Goal: Check status: Check status

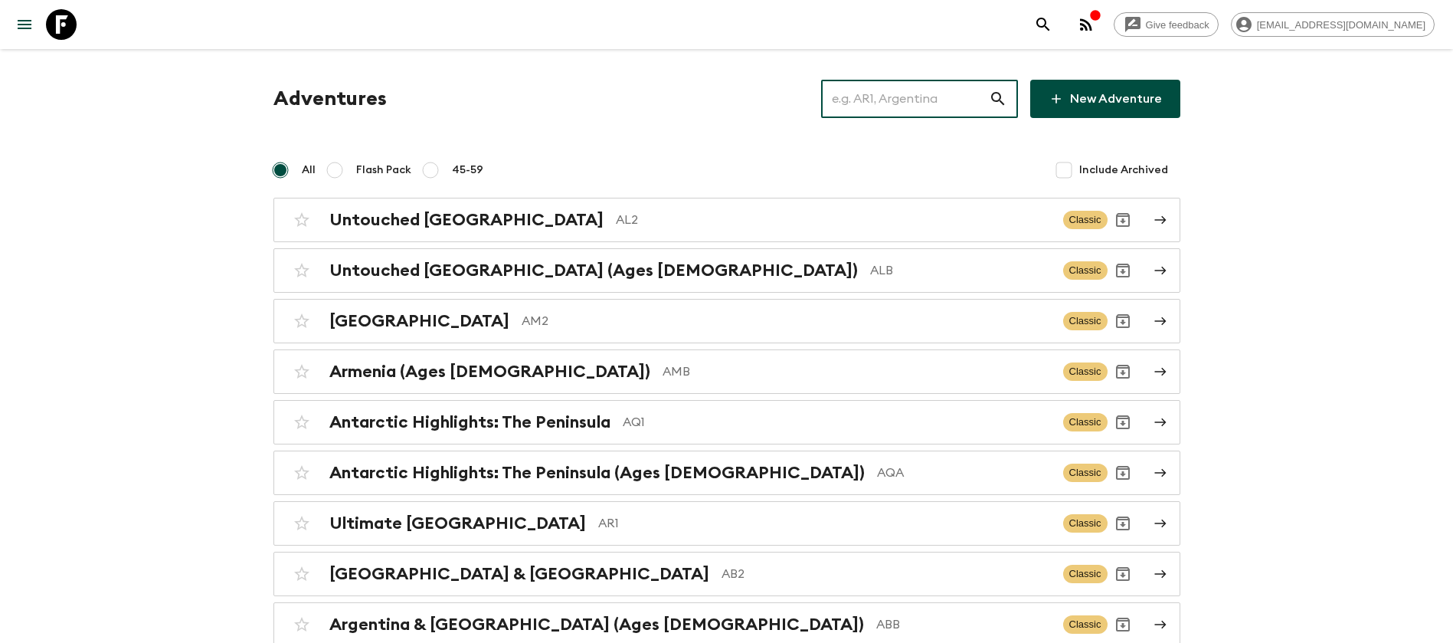
click at [952, 90] on input "text" at bounding box center [905, 98] width 168 height 43
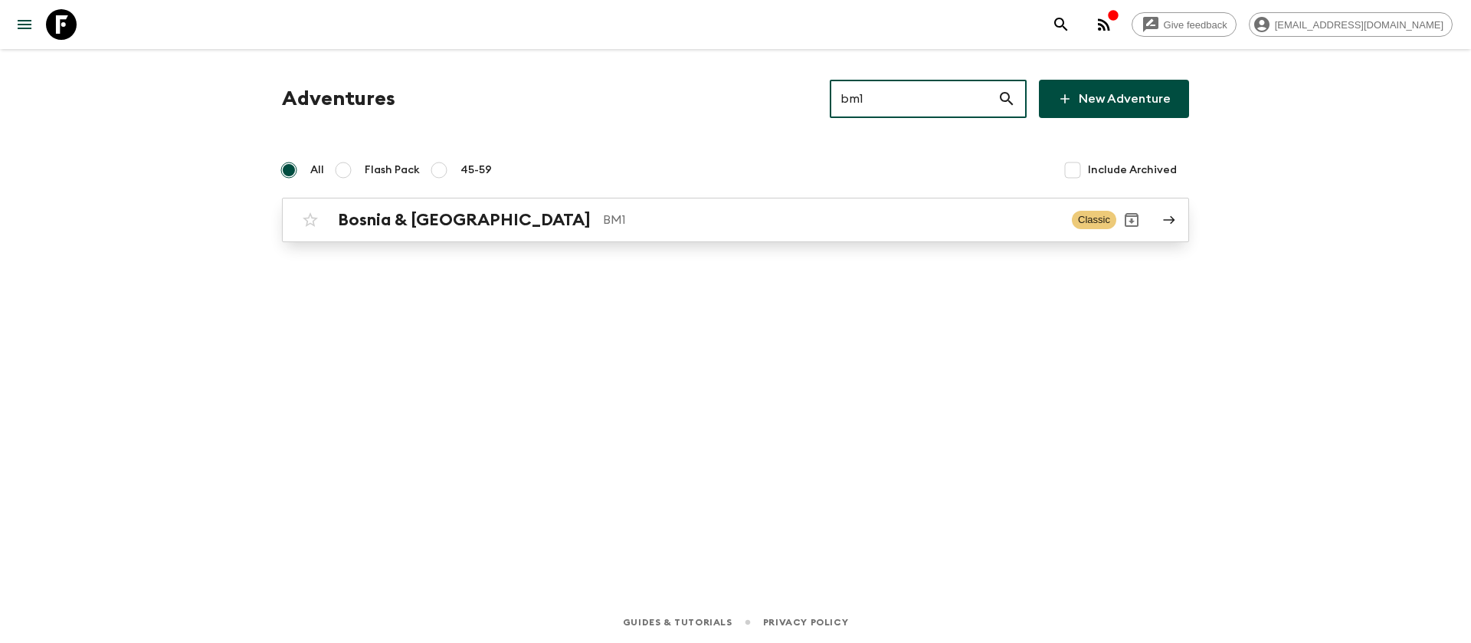
type input "bm1"
click at [516, 218] on div "Bosnia & Montenegro BM1" at bounding box center [699, 220] width 722 height 20
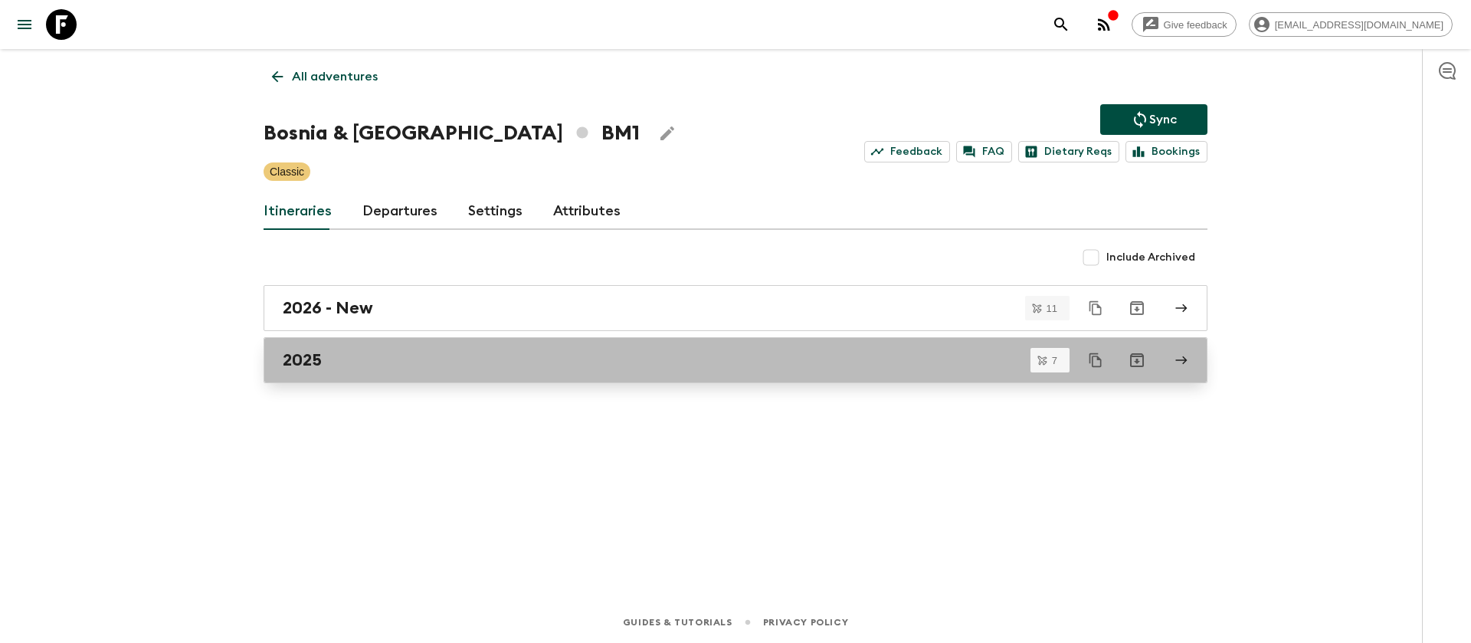
click at [295, 362] on h2 "2025" at bounding box center [302, 360] width 39 height 20
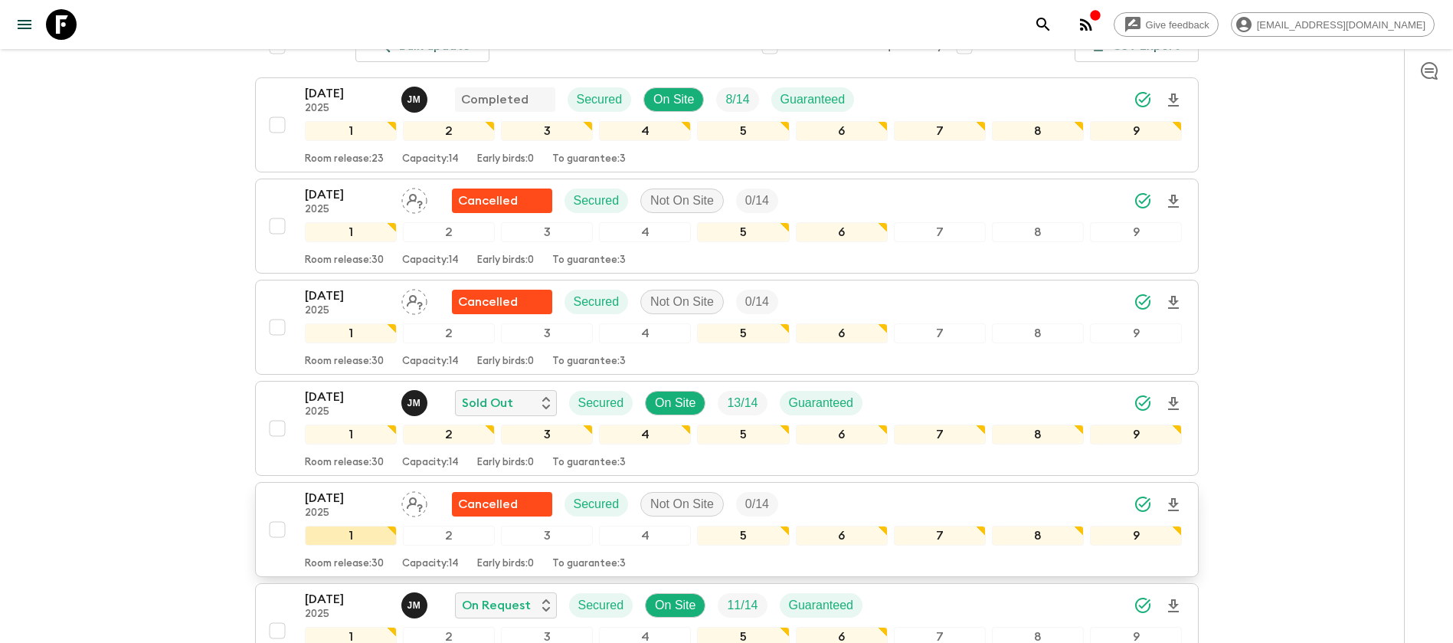
scroll to position [230, 0]
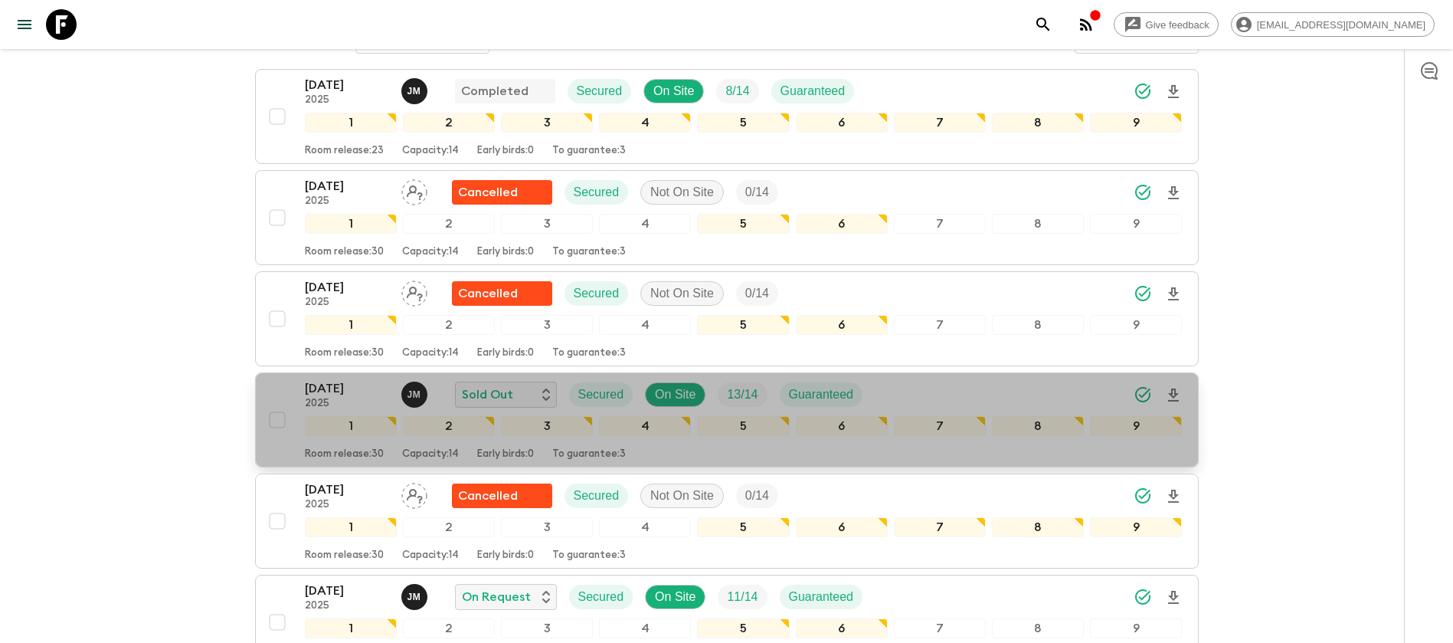
click at [345, 396] on p "[DATE]" at bounding box center [347, 388] width 84 height 18
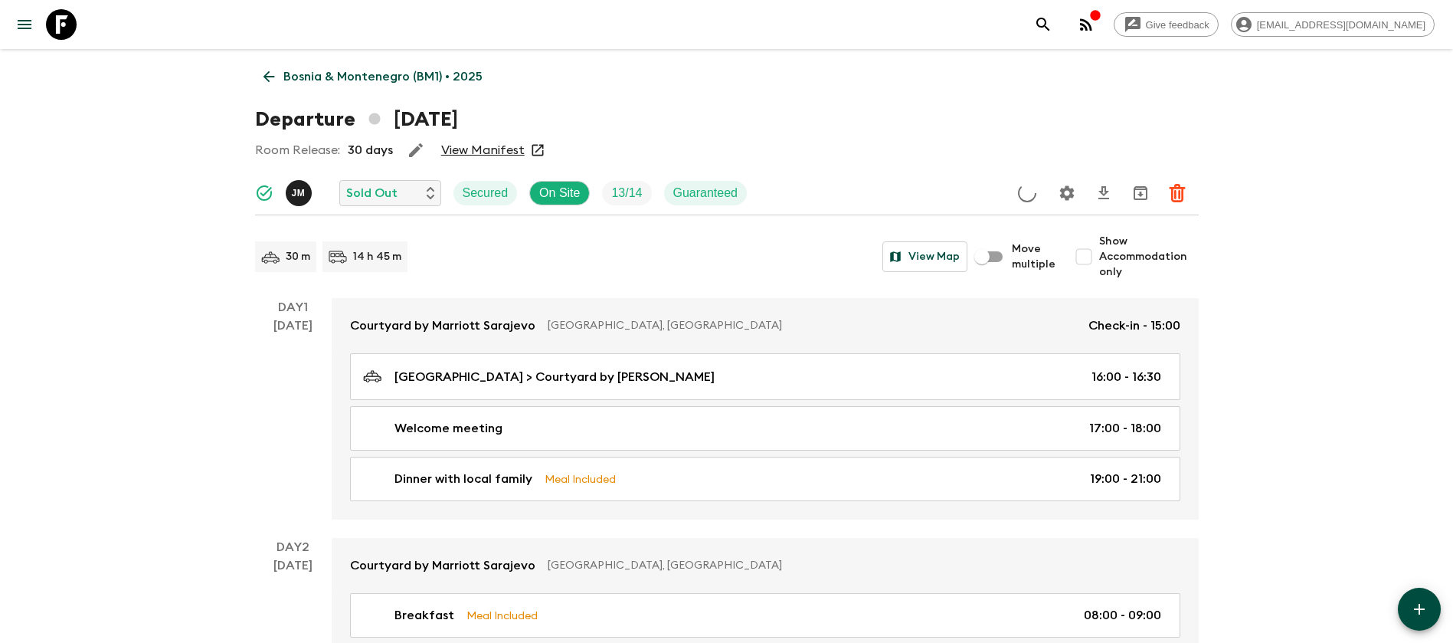
click at [505, 149] on link "View Manifest" at bounding box center [483, 150] width 84 height 15
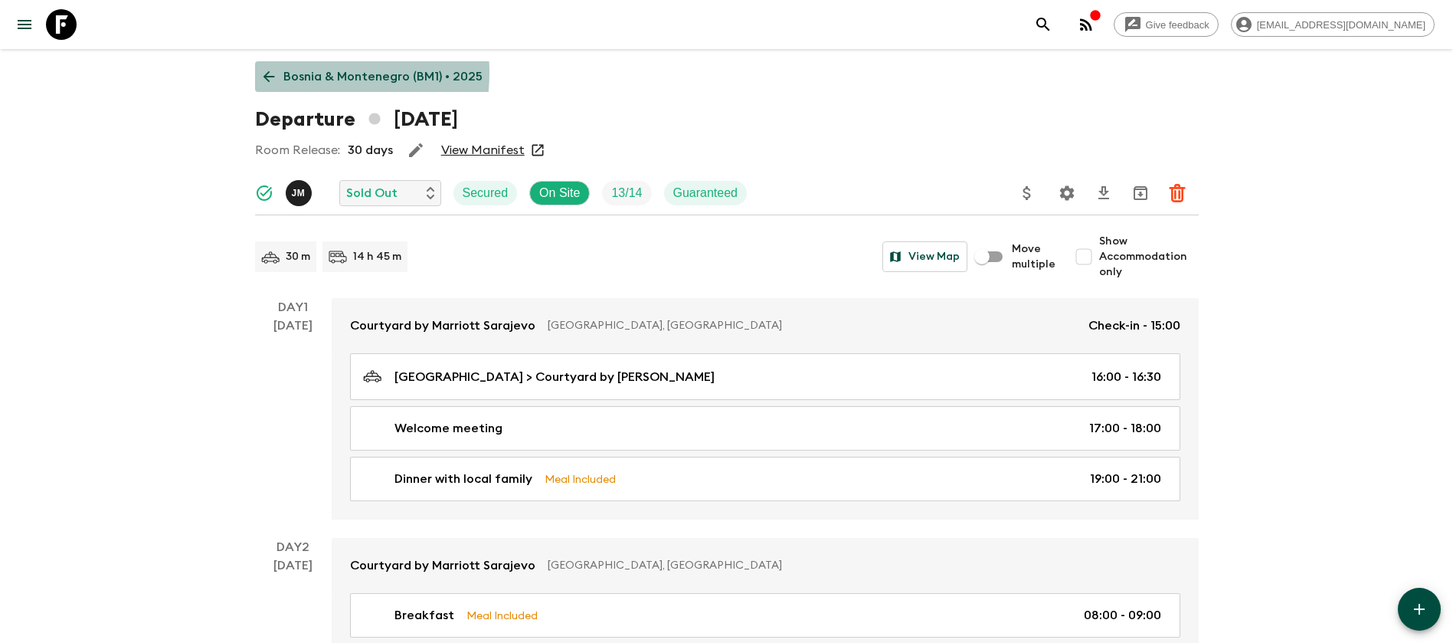
click at [269, 72] on icon at bounding box center [268, 76] width 11 height 11
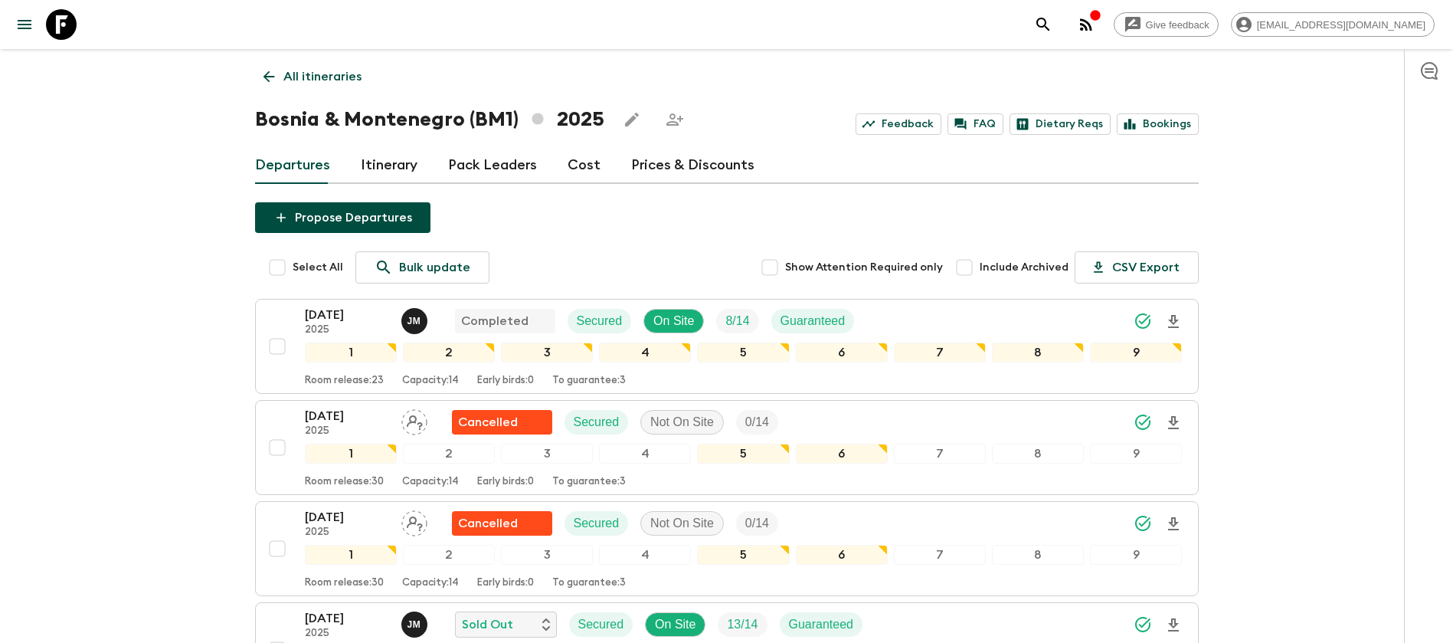
click at [570, 165] on link "Cost" at bounding box center [584, 165] width 33 height 37
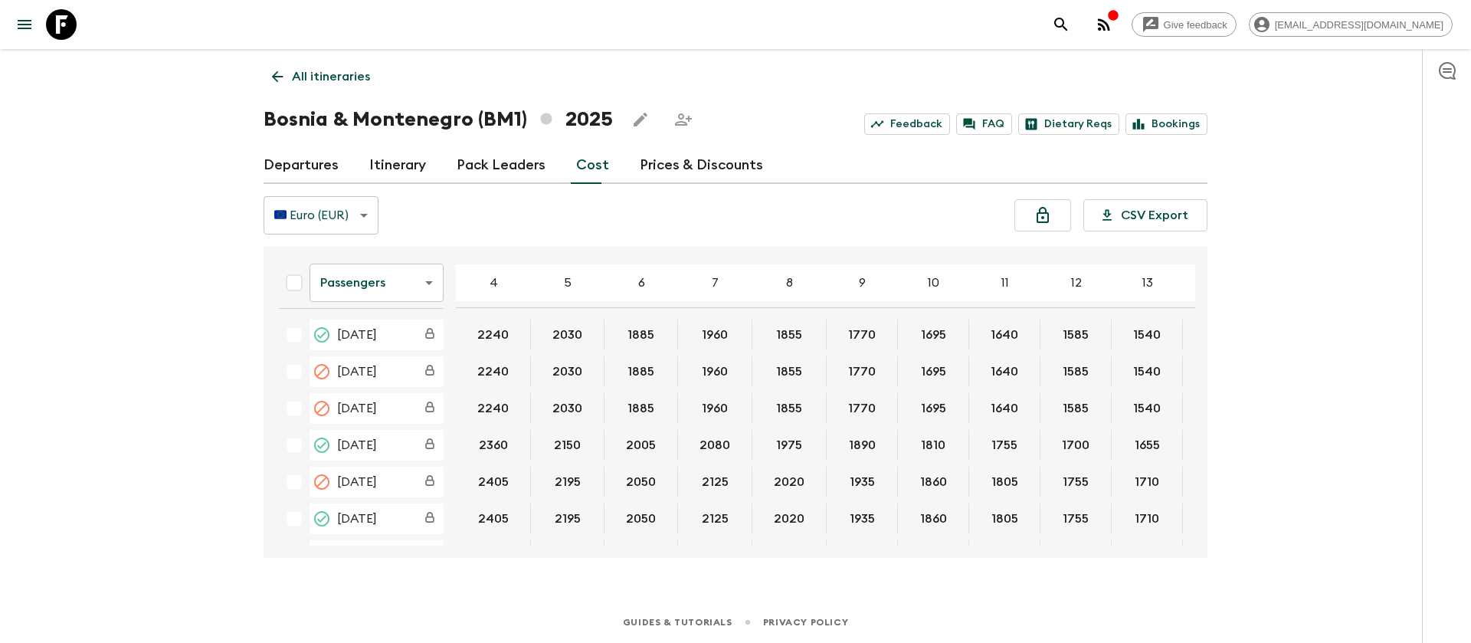
scroll to position [115, 0]
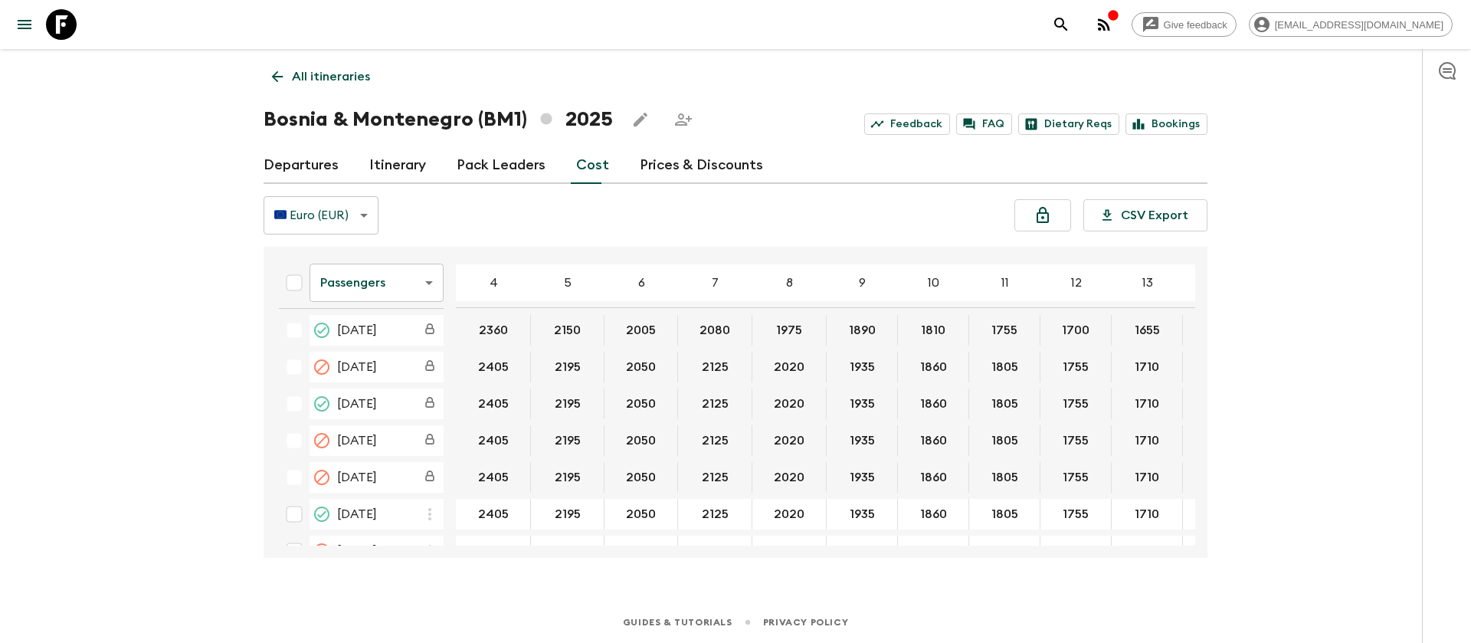
click at [399, 293] on body "Give feedback [EMAIL_ADDRESS][DOMAIN_NAME] All itineraries [GEOGRAPHIC_DATA] (B…" at bounding box center [735, 321] width 1471 height 643
click at [384, 341] on li "Extras" at bounding box center [377, 345] width 134 height 25
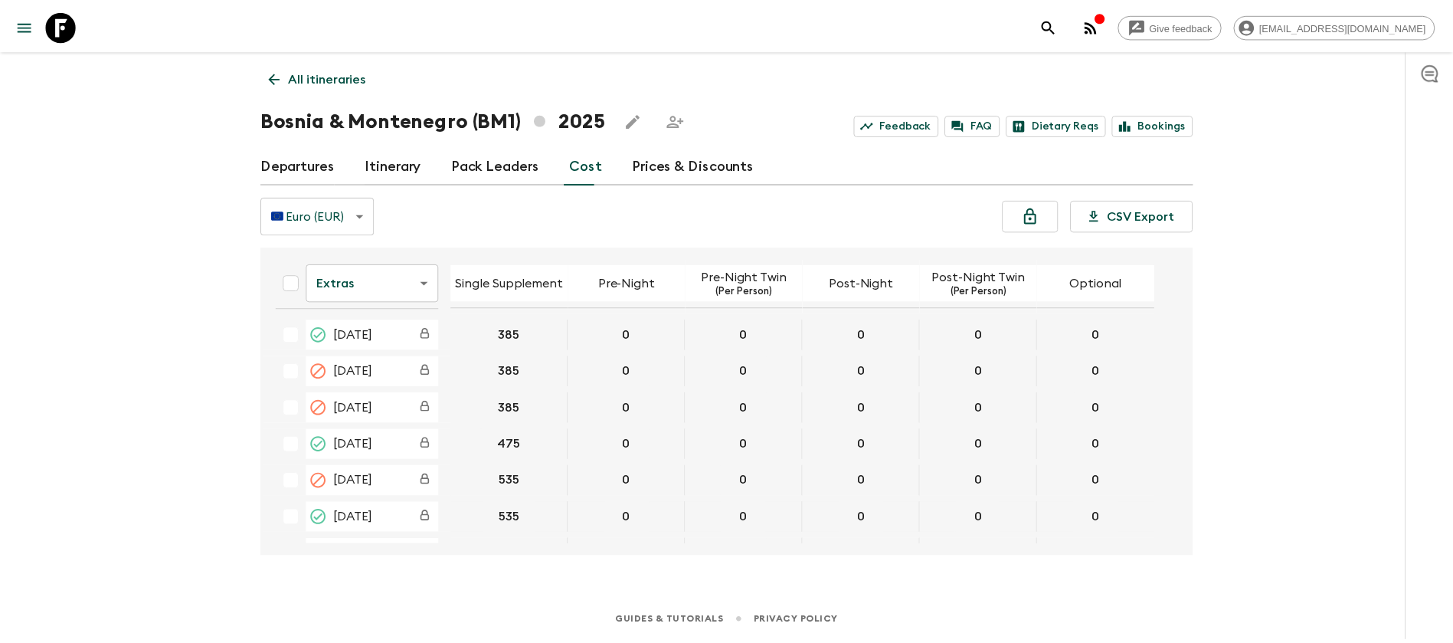
scroll to position [115, 0]
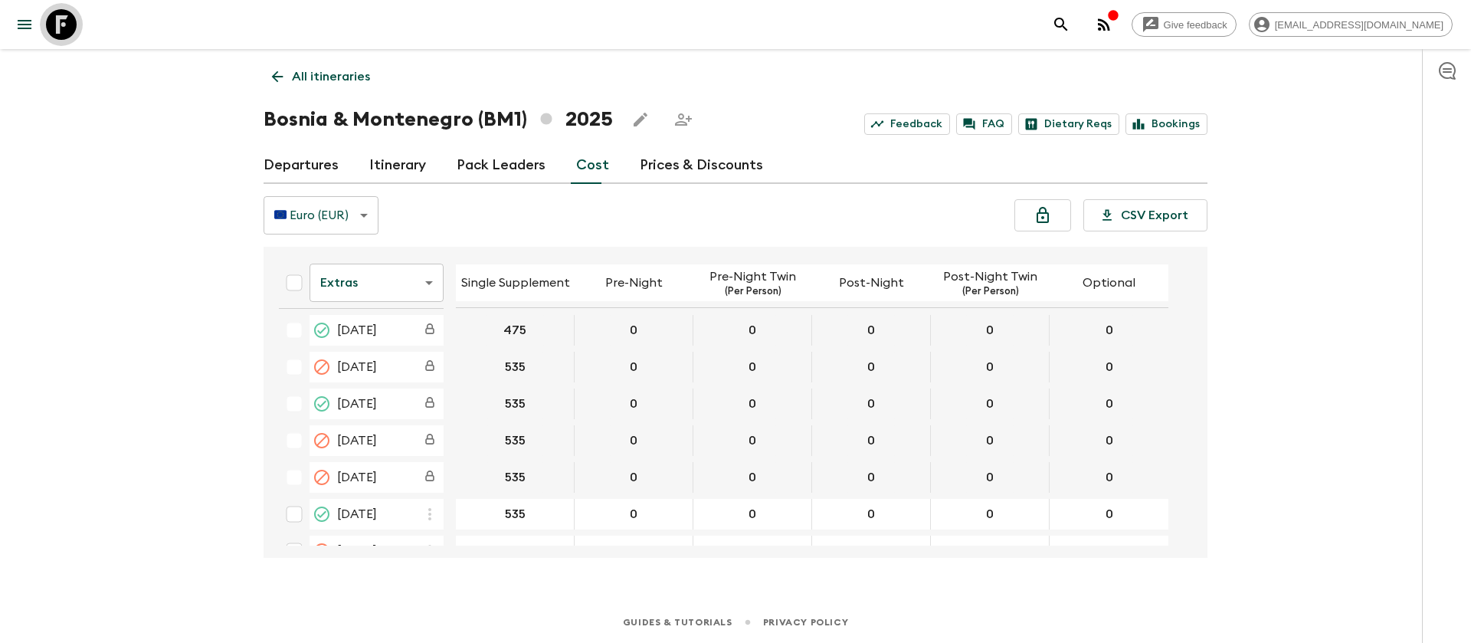
click at [60, 30] on icon at bounding box center [61, 24] width 31 height 31
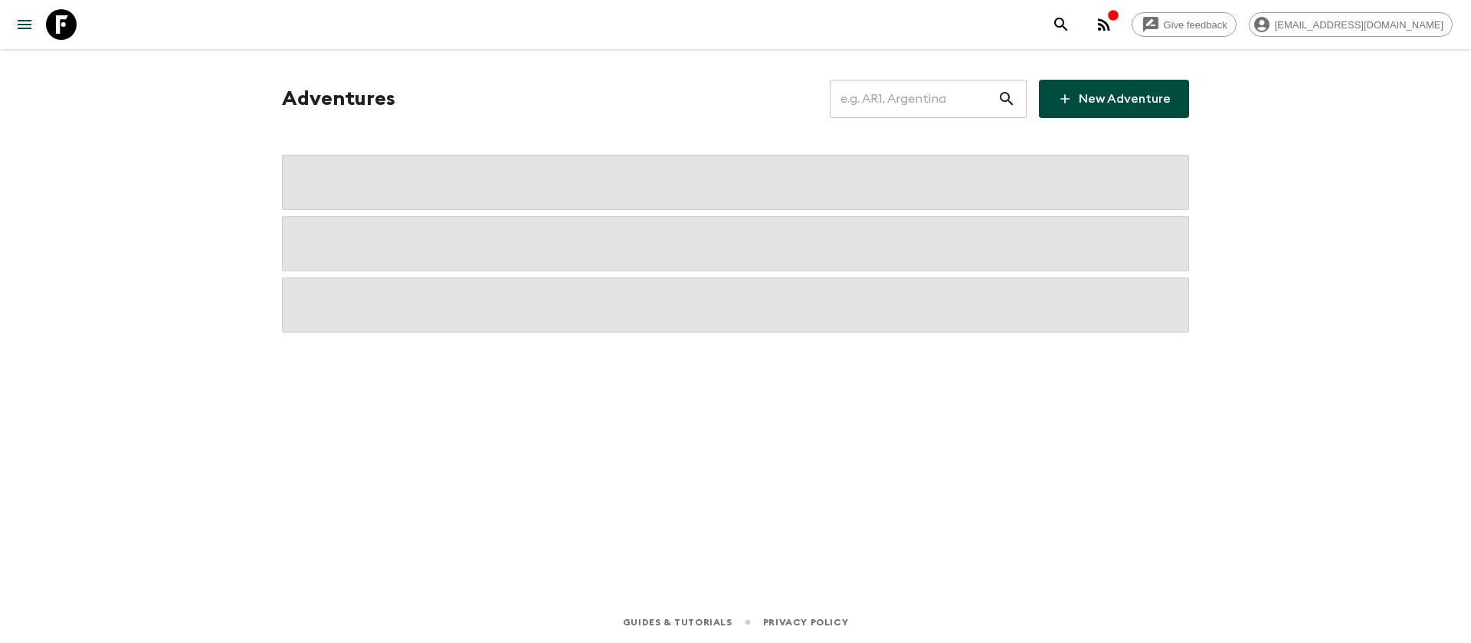
click at [912, 92] on input "text" at bounding box center [914, 98] width 168 height 43
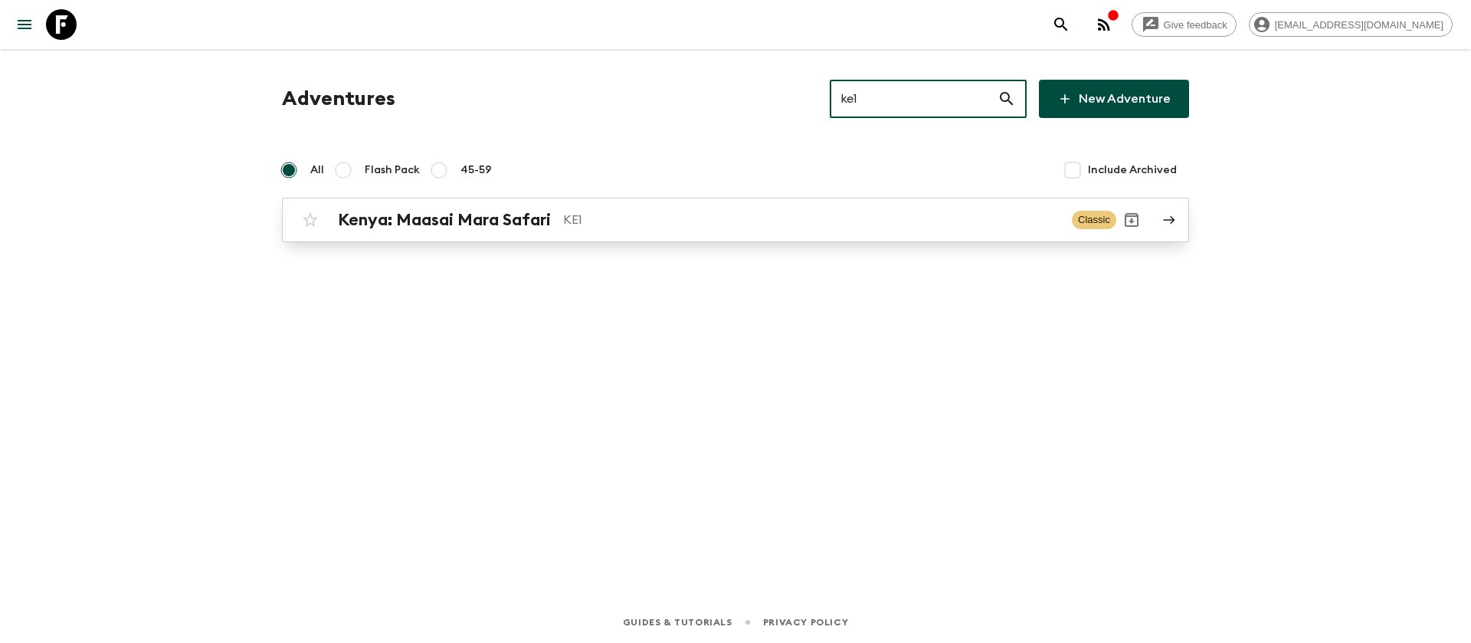
type input "ke1"
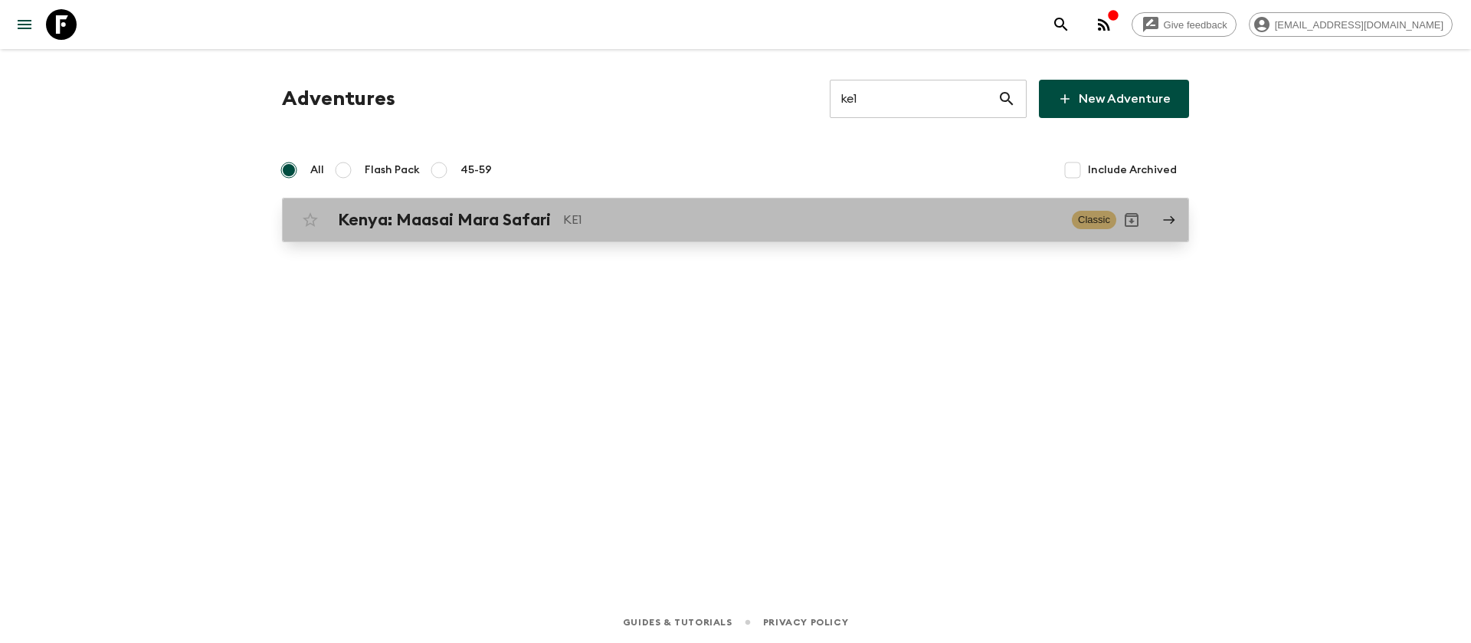
click at [551, 211] on h2 "Kenya: Maasai Mara Safari" at bounding box center [444, 220] width 213 height 20
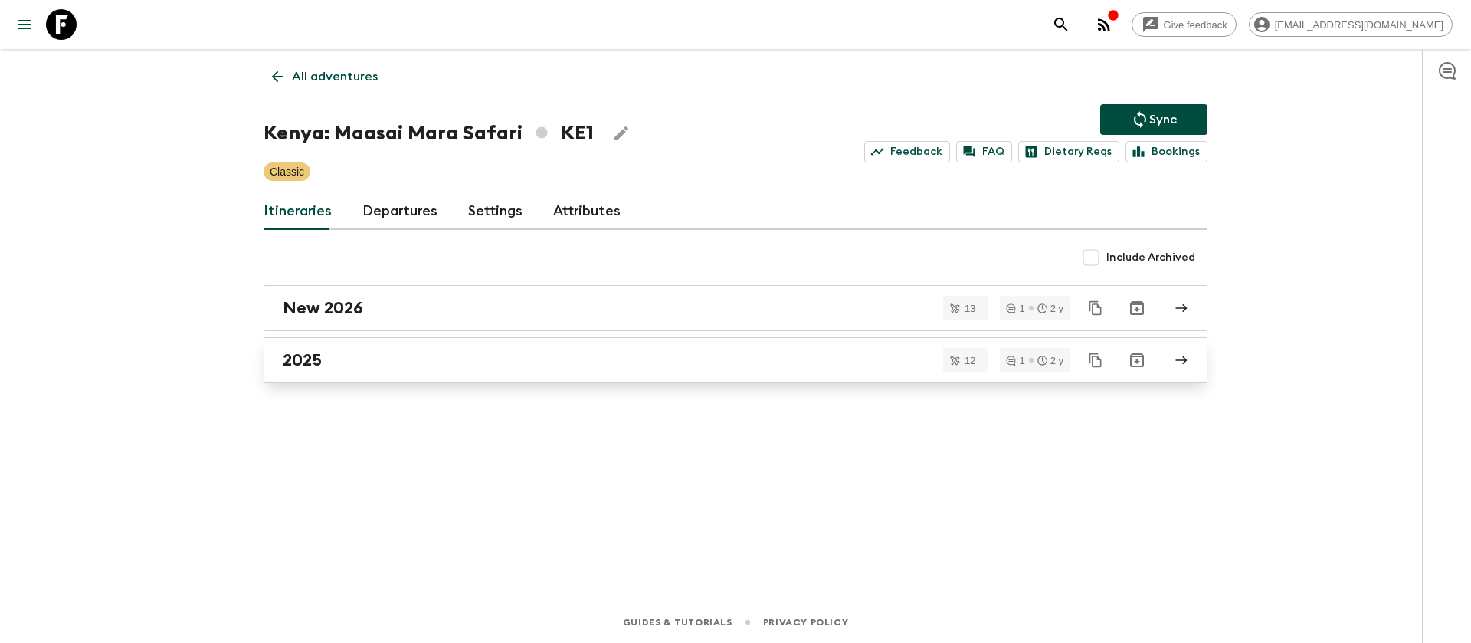
click at [310, 355] on h2 "2025" at bounding box center [302, 360] width 39 height 20
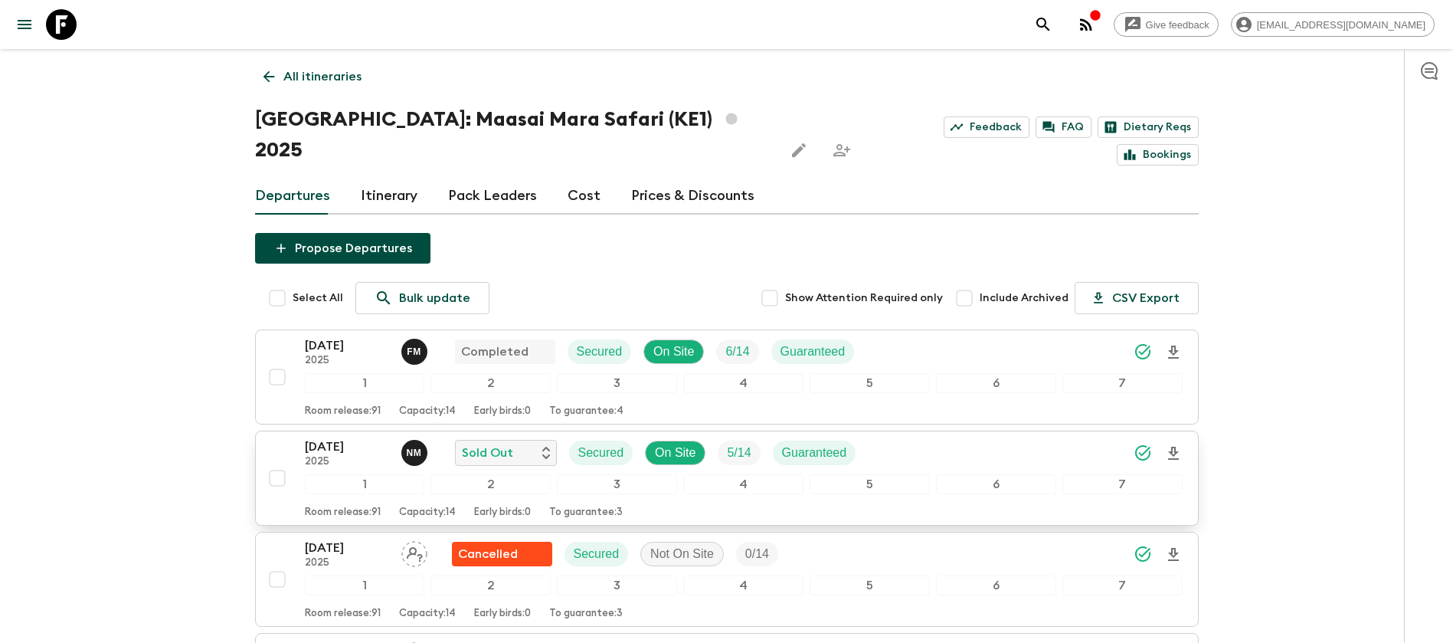
click at [358, 437] on p "[DATE]" at bounding box center [347, 446] width 84 height 18
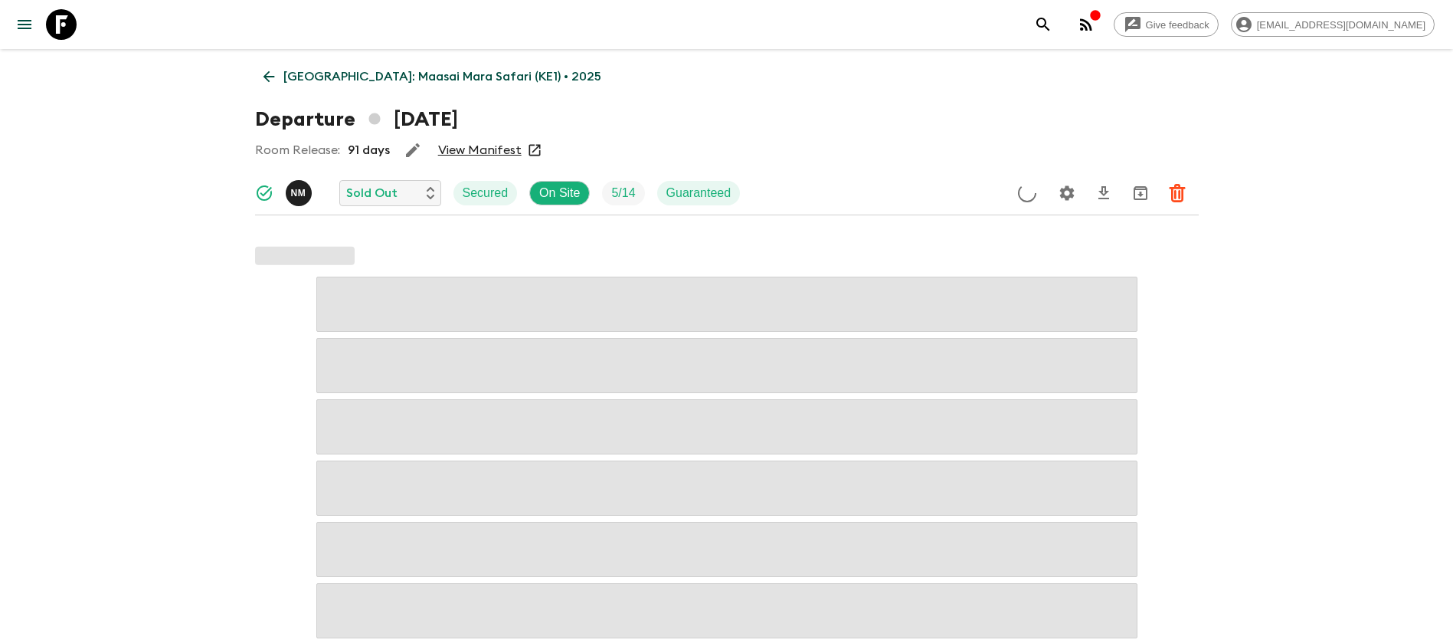
click at [503, 148] on link "View Manifest" at bounding box center [480, 150] width 84 height 15
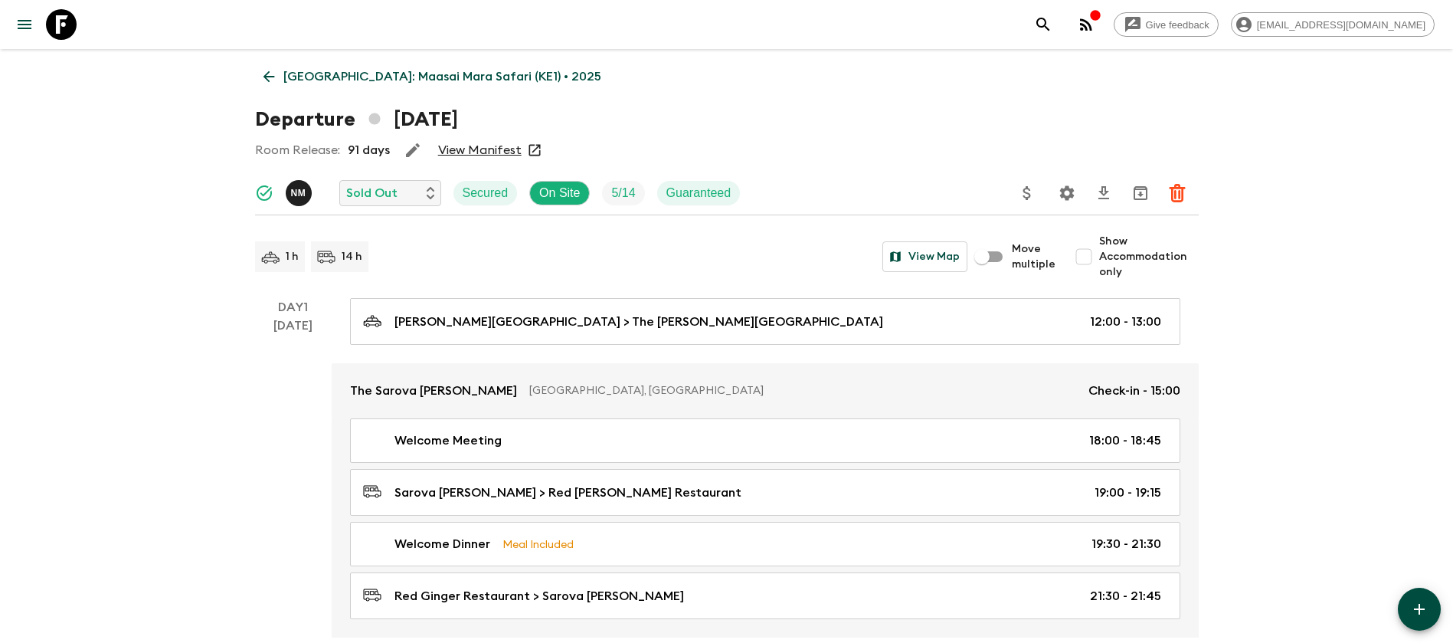
click at [263, 67] on link "[GEOGRAPHIC_DATA]: Maasai Mara Safari (KE1) • 2025" at bounding box center [432, 76] width 355 height 31
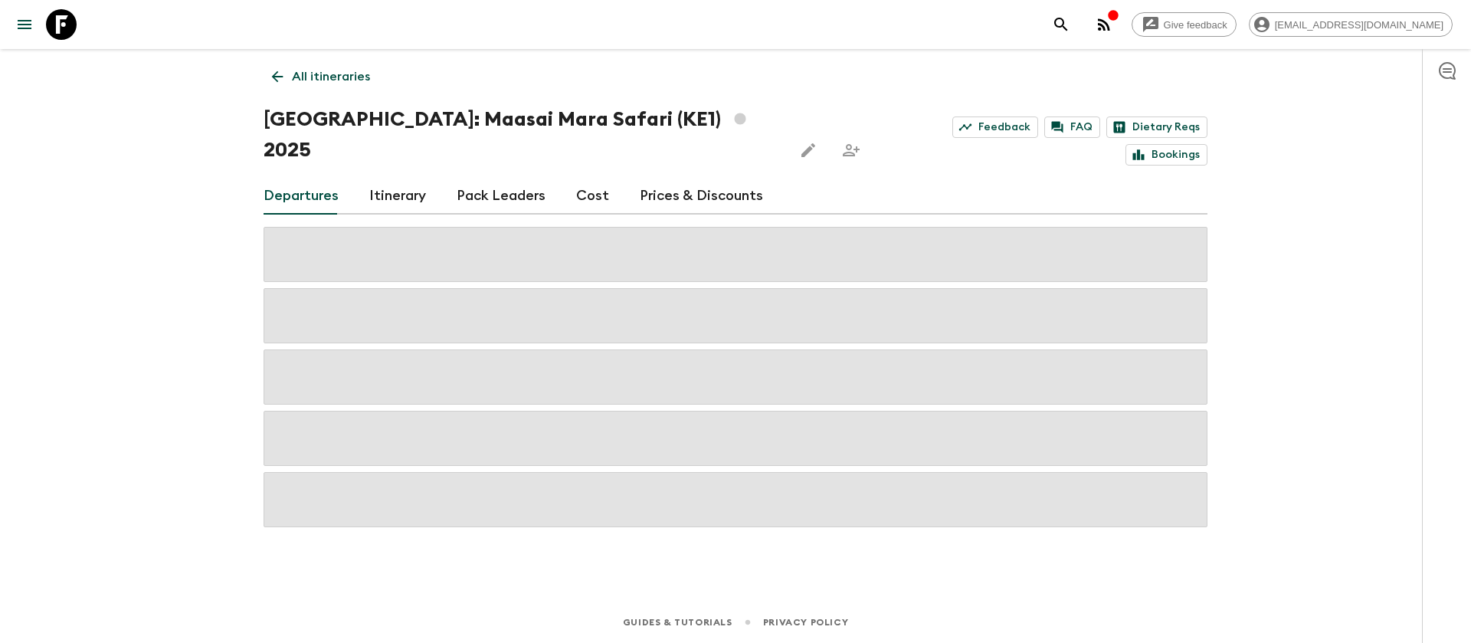
click at [601, 178] on link "Cost" at bounding box center [592, 196] width 33 height 37
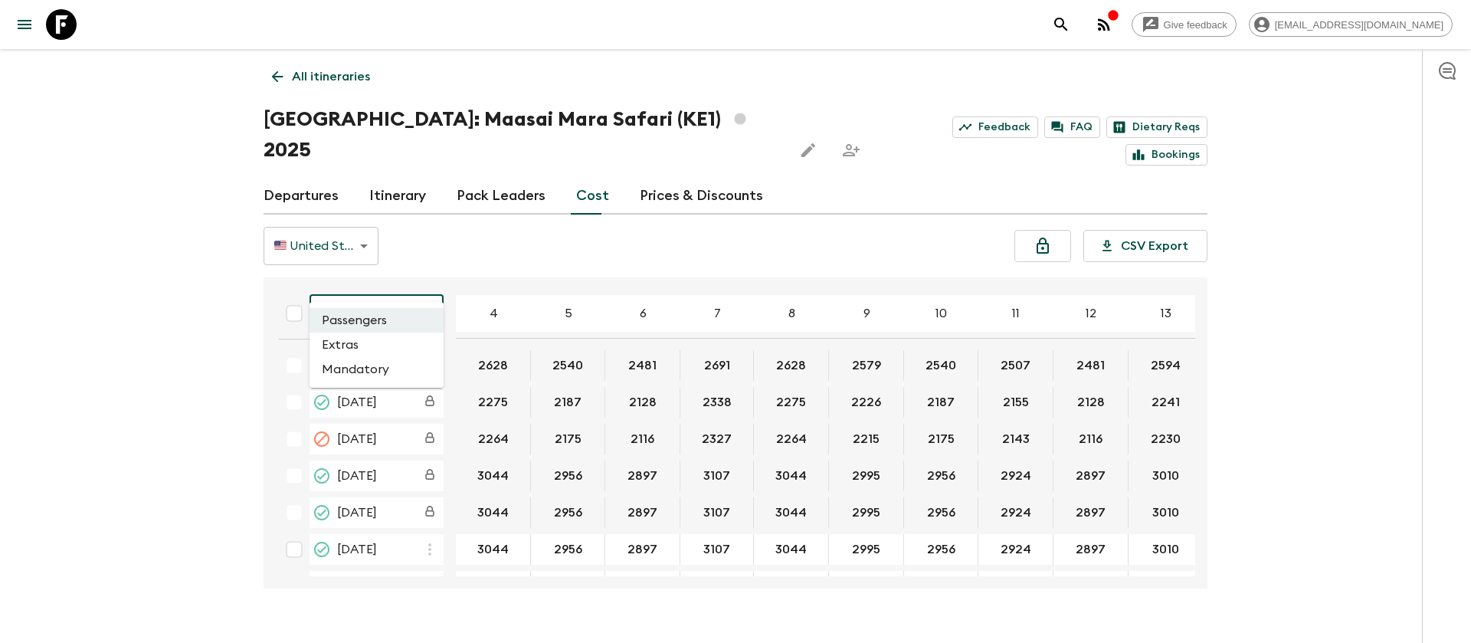
click at [400, 290] on body "Give feedback [EMAIL_ADDRESS][DOMAIN_NAME] All itineraries [GEOGRAPHIC_DATA]: M…" at bounding box center [735, 336] width 1471 height 673
click at [397, 339] on li "Extras" at bounding box center [377, 345] width 134 height 25
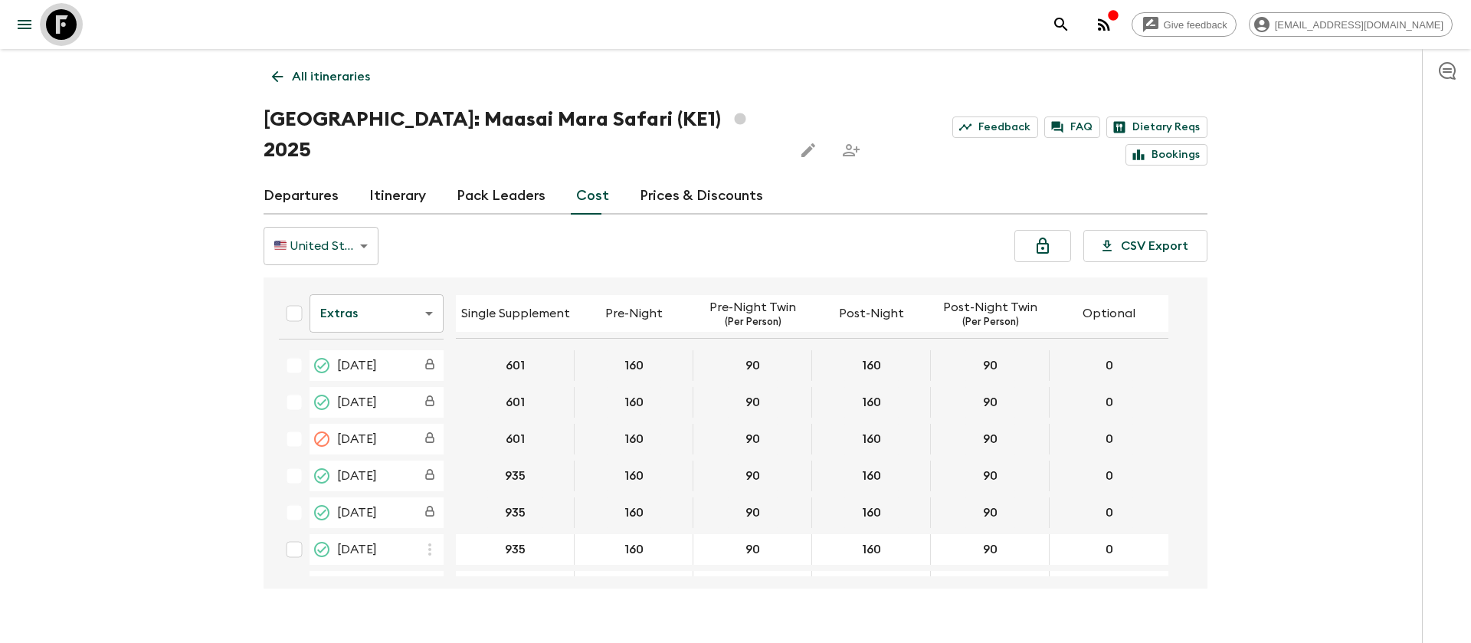
click at [47, 30] on icon at bounding box center [61, 24] width 31 height 31
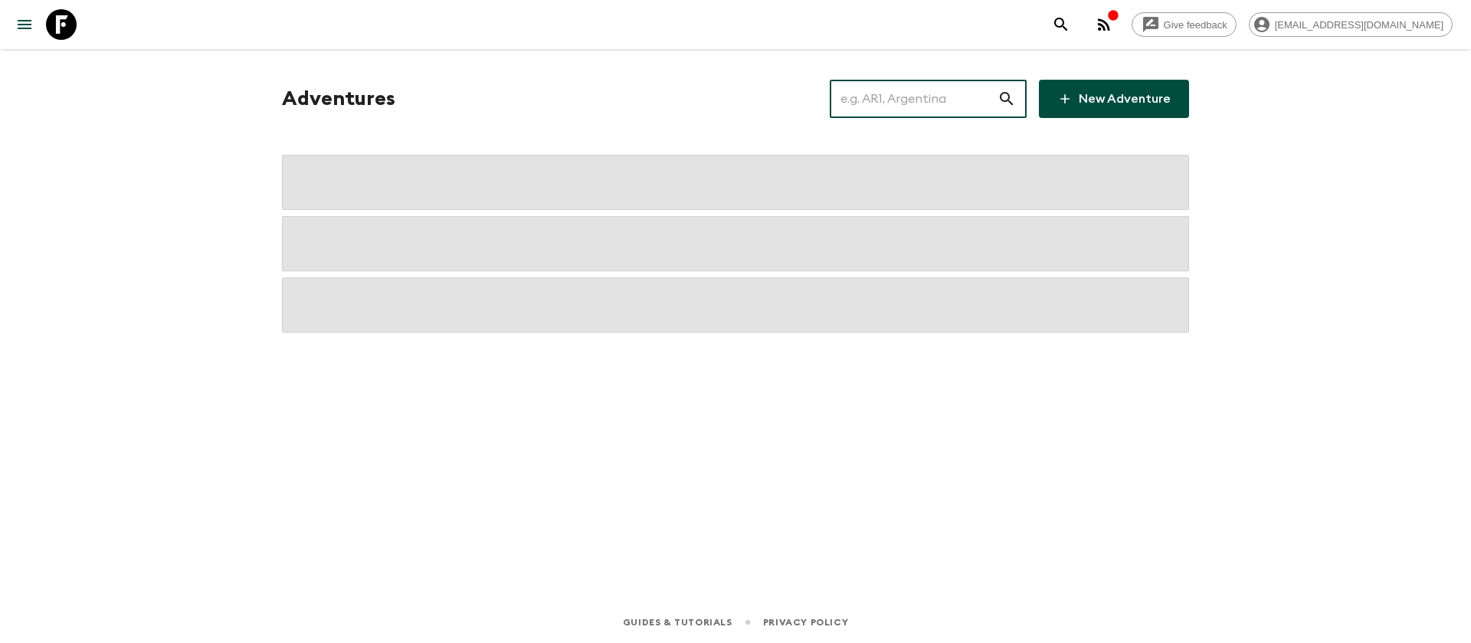
click at [915, 106] on input "text" at bounding box center [914, 98] width 168 height 43
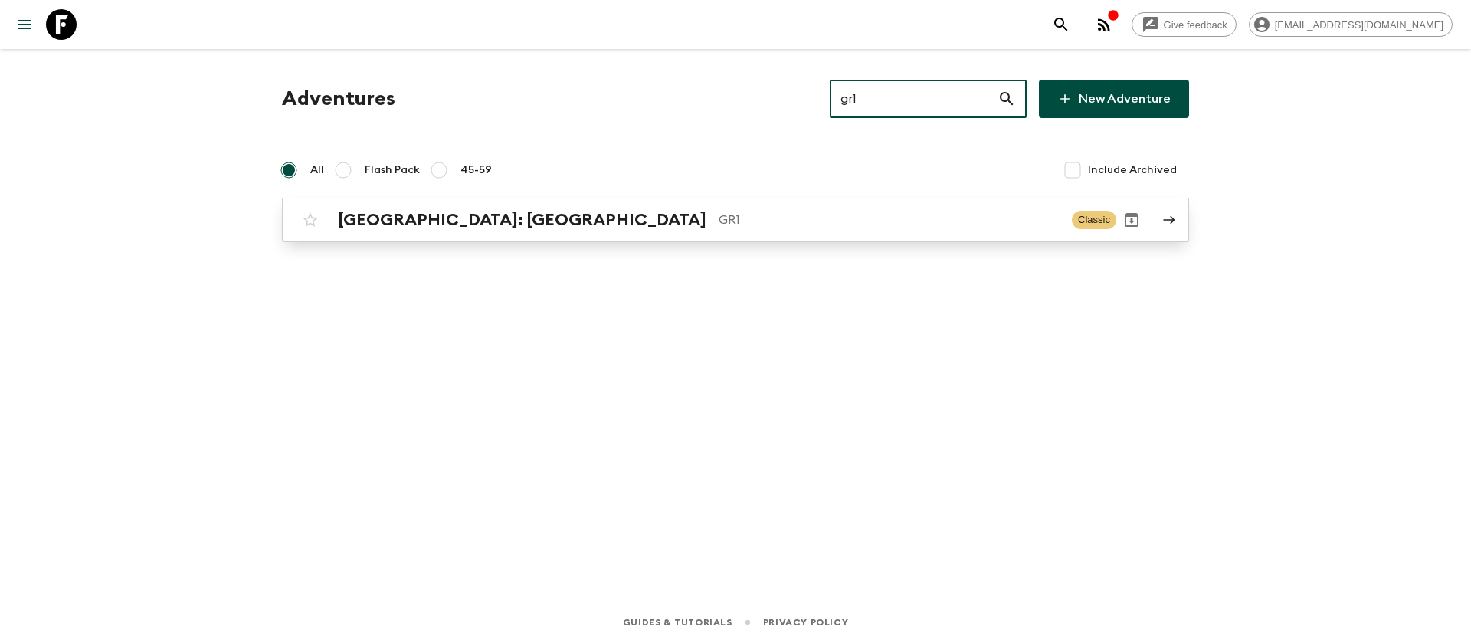
type input "gr1"
click at [719, 221] on p "GR1" at bounding box center [889, 220] width 341 height 18
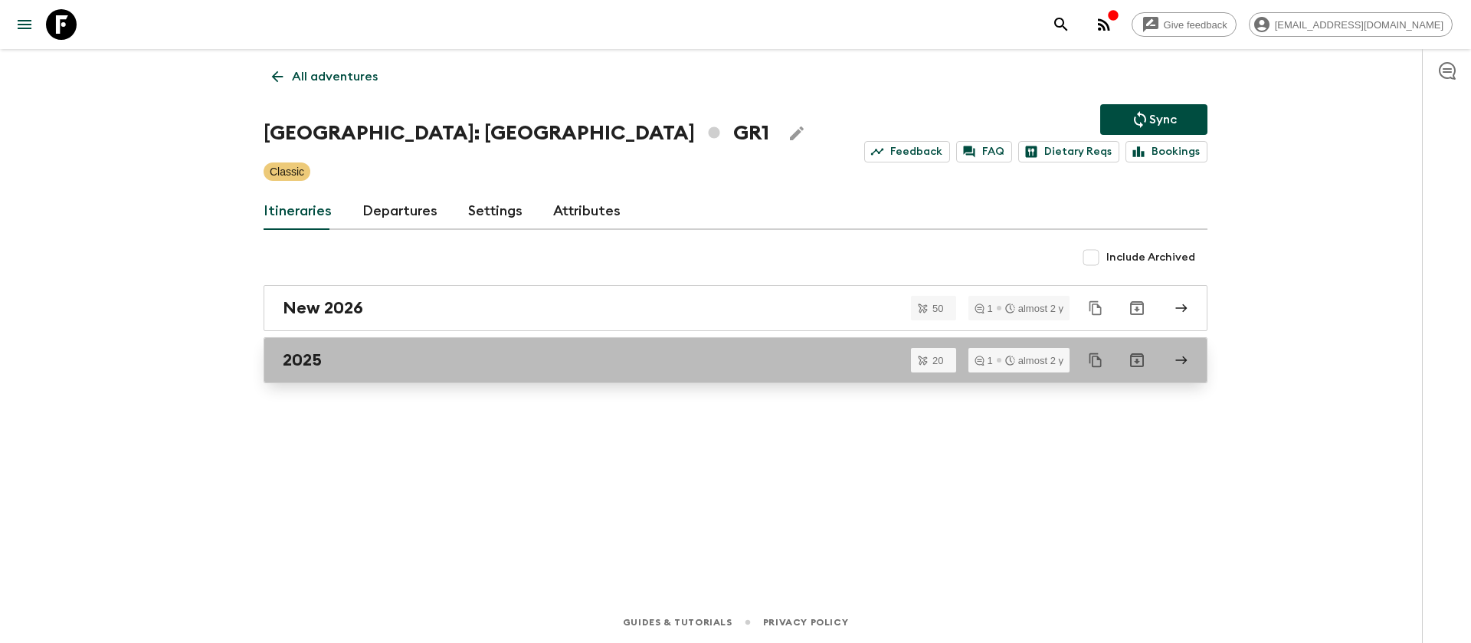
click at [277, 362] on link "2025" at bounding box center [736, 360] width 944 height 46
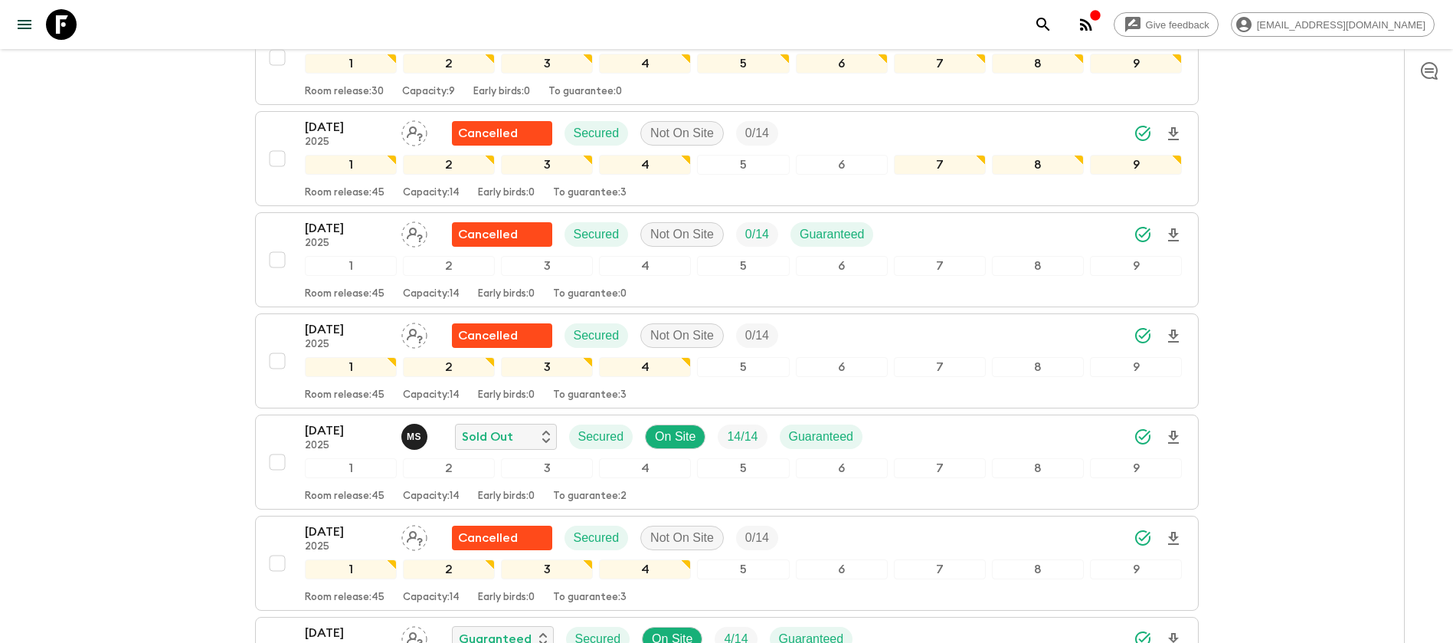
scroll to position [1264, 0]
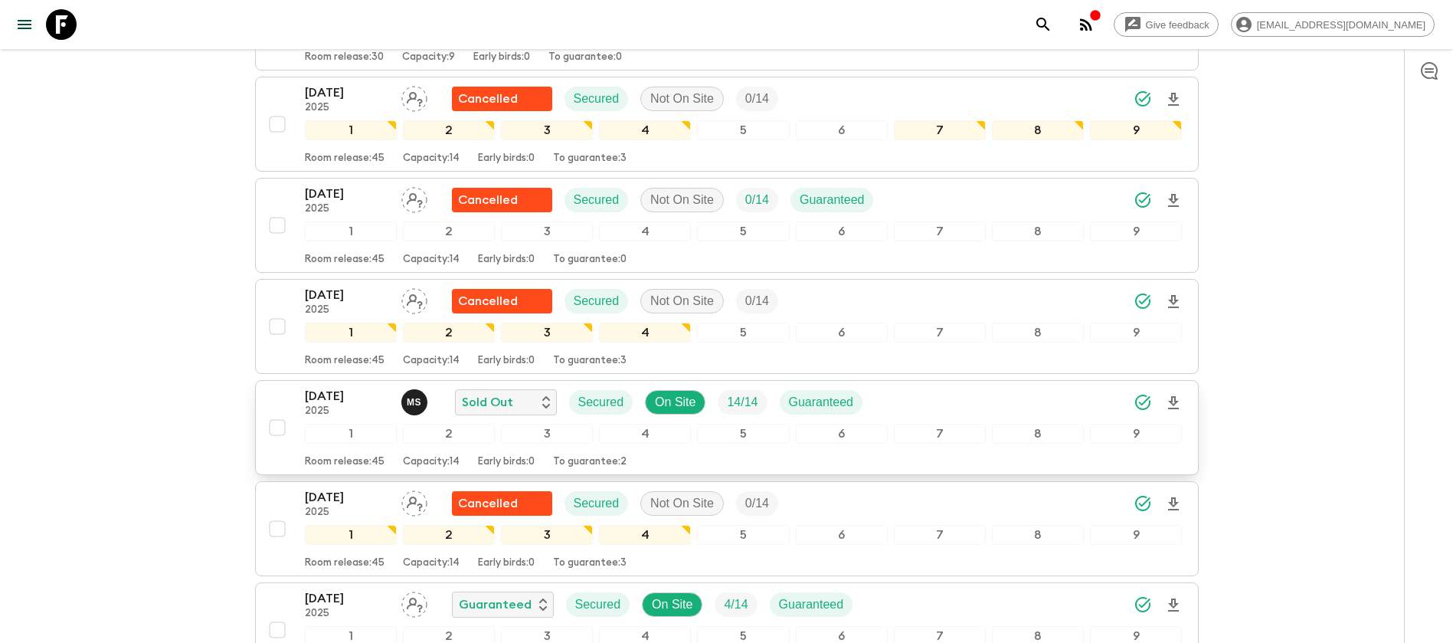
click at [369, 387] on p "[DATE]" at bounding box center [347, 396] width 84 height 18
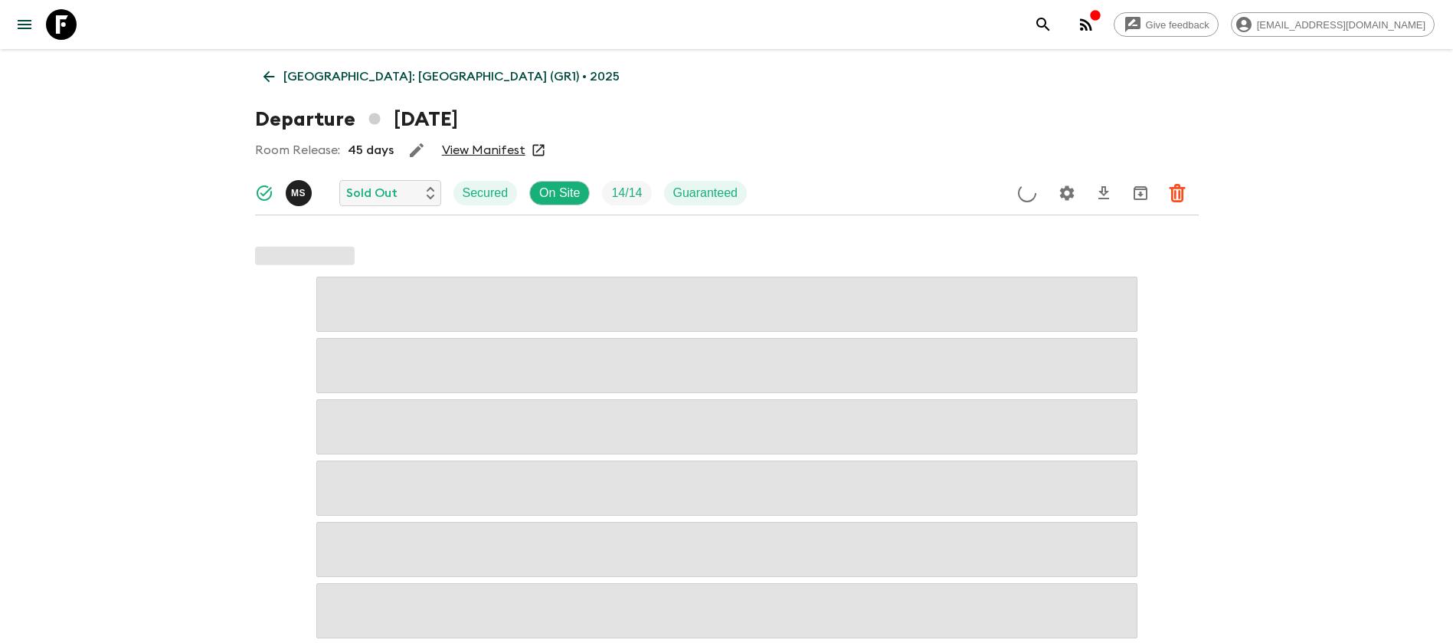
click at [507, 149] on link "View Manifest" at bounding box center [484, 150] width 84 height 15
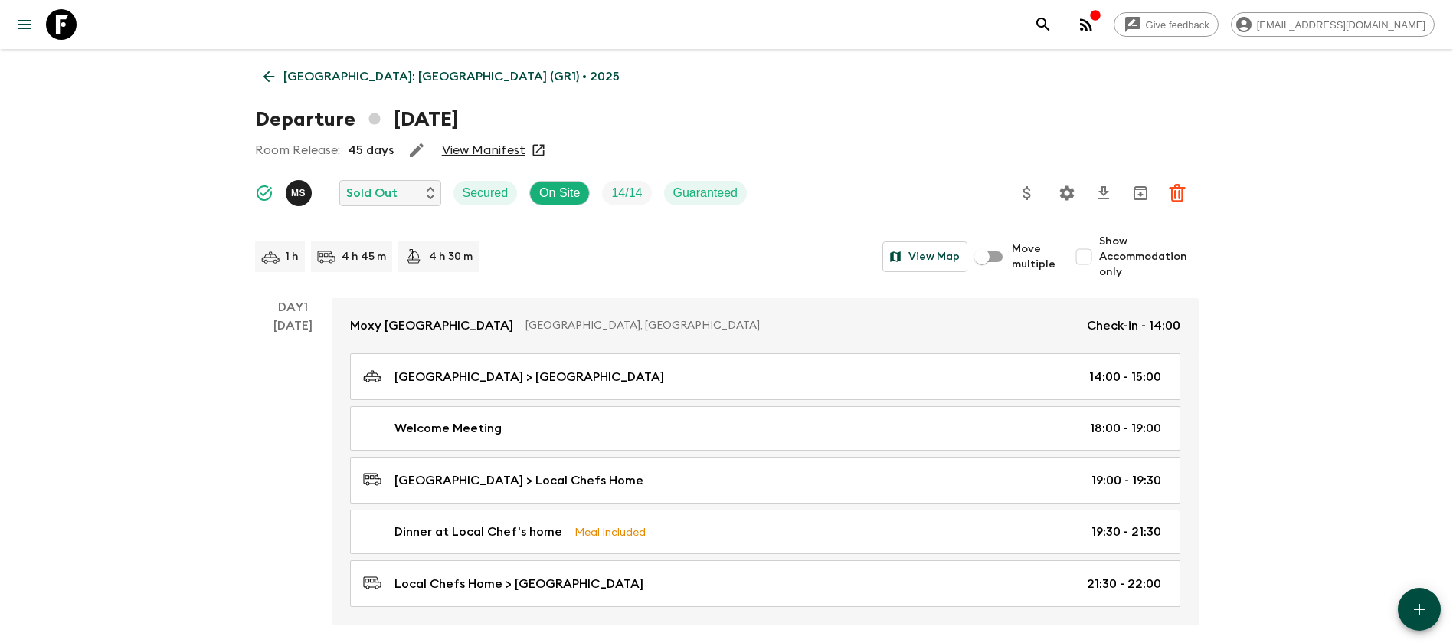
click at [277, 76] on icon at bounding box center [269, 76] width 17 height 17
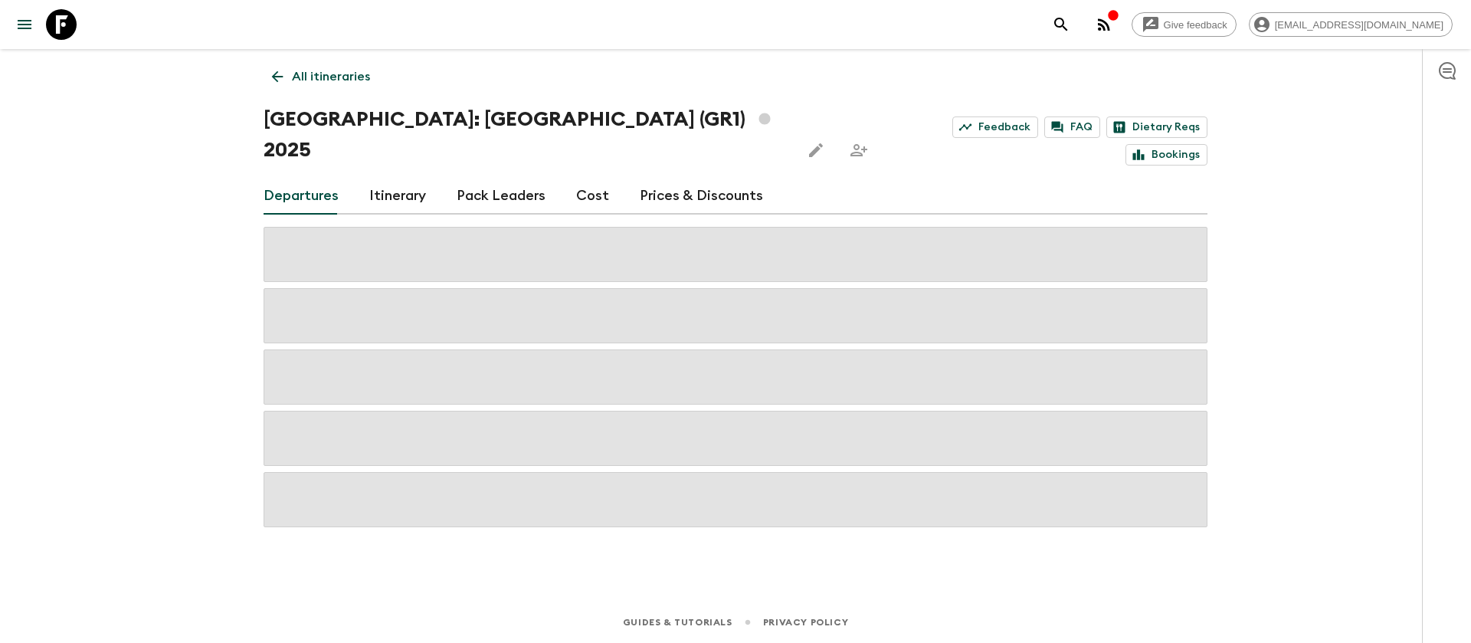
click at [32, 88] on div "Give feedback [EMAIL_ADDRESS][DOMAIN_NAME] All itineraries [GEOGRAPHIC_DATA]: […" at bounding box center [735, 321] width 1471 height 643
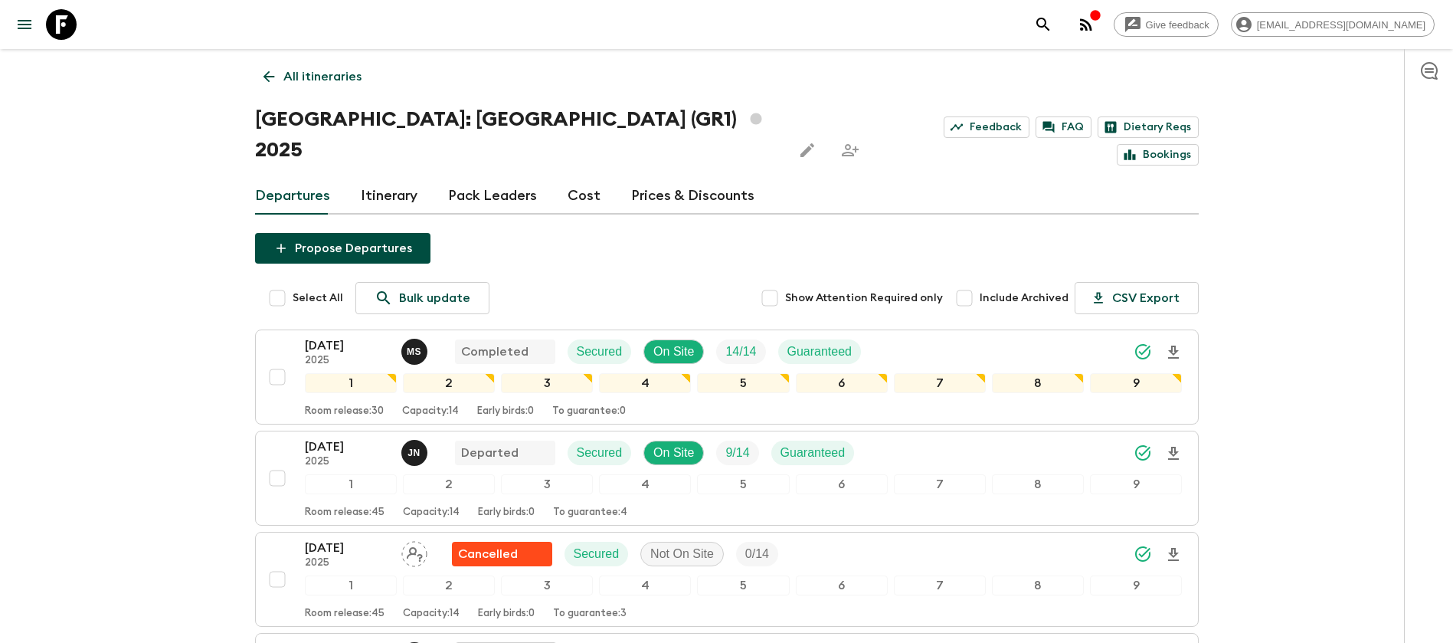
click at [61, 28] on icon at bounding box center [61, 24] width 31 height 31
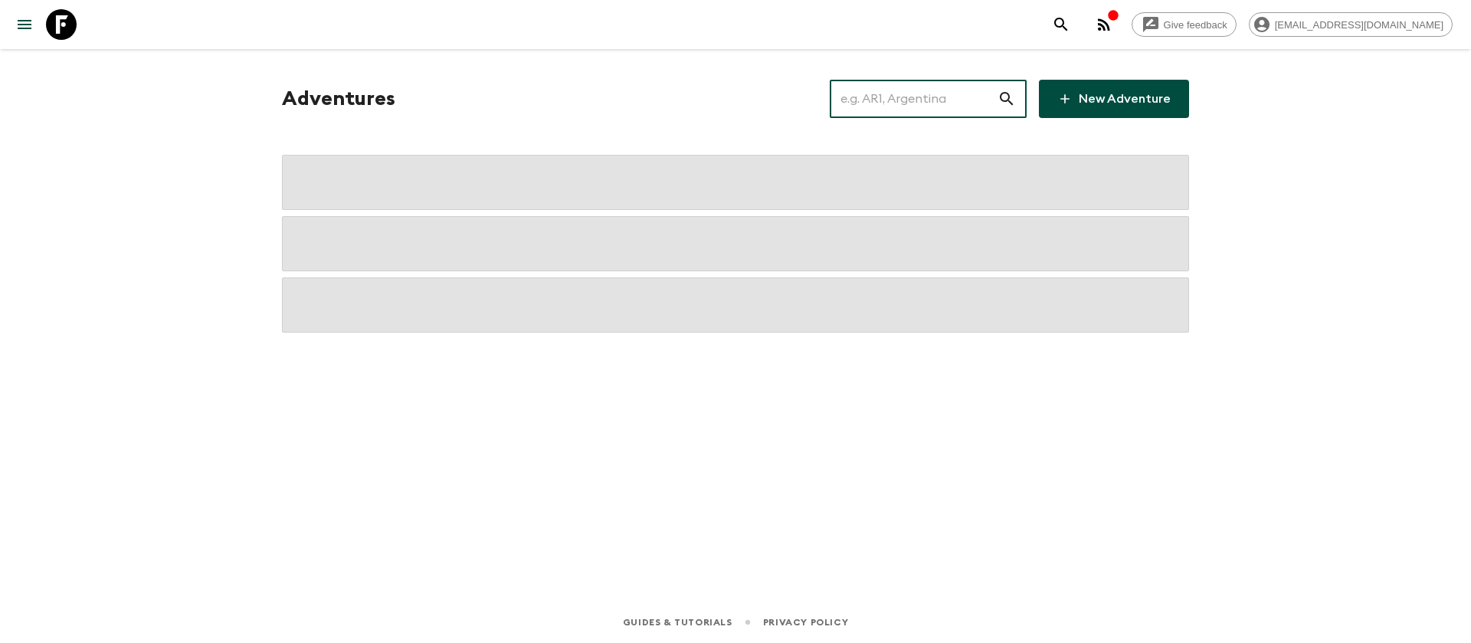
click at [972, 99] on input "text" at bounding box center [914, 98] width 168 height 43
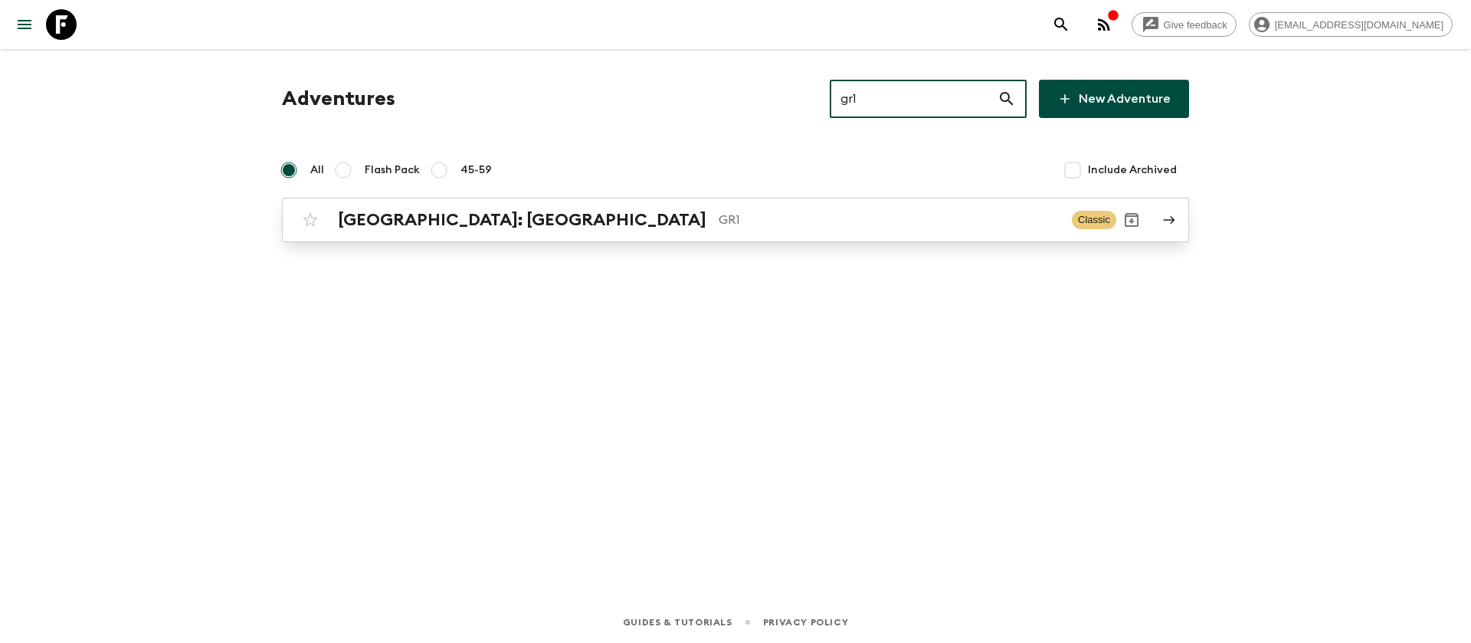
type input "gr1"
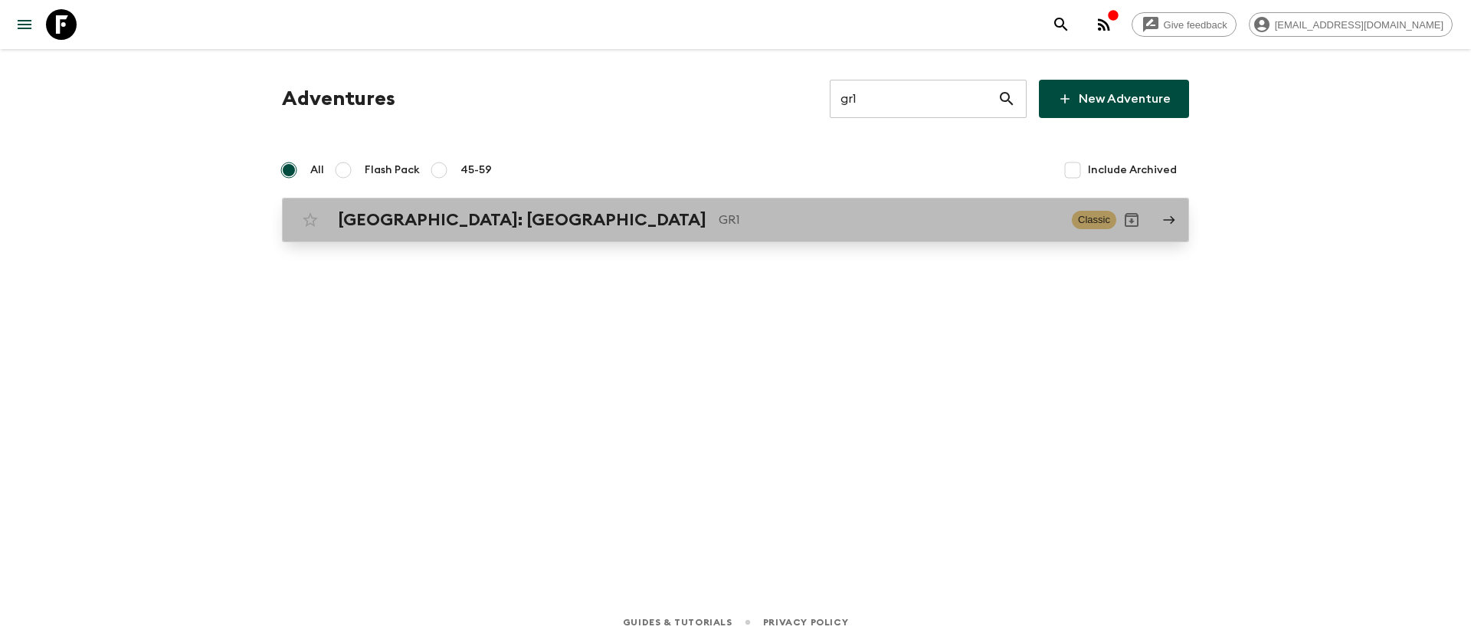
click at [719, 214] on p "GR1" at bounding box center [889, 220] width 341 height 18
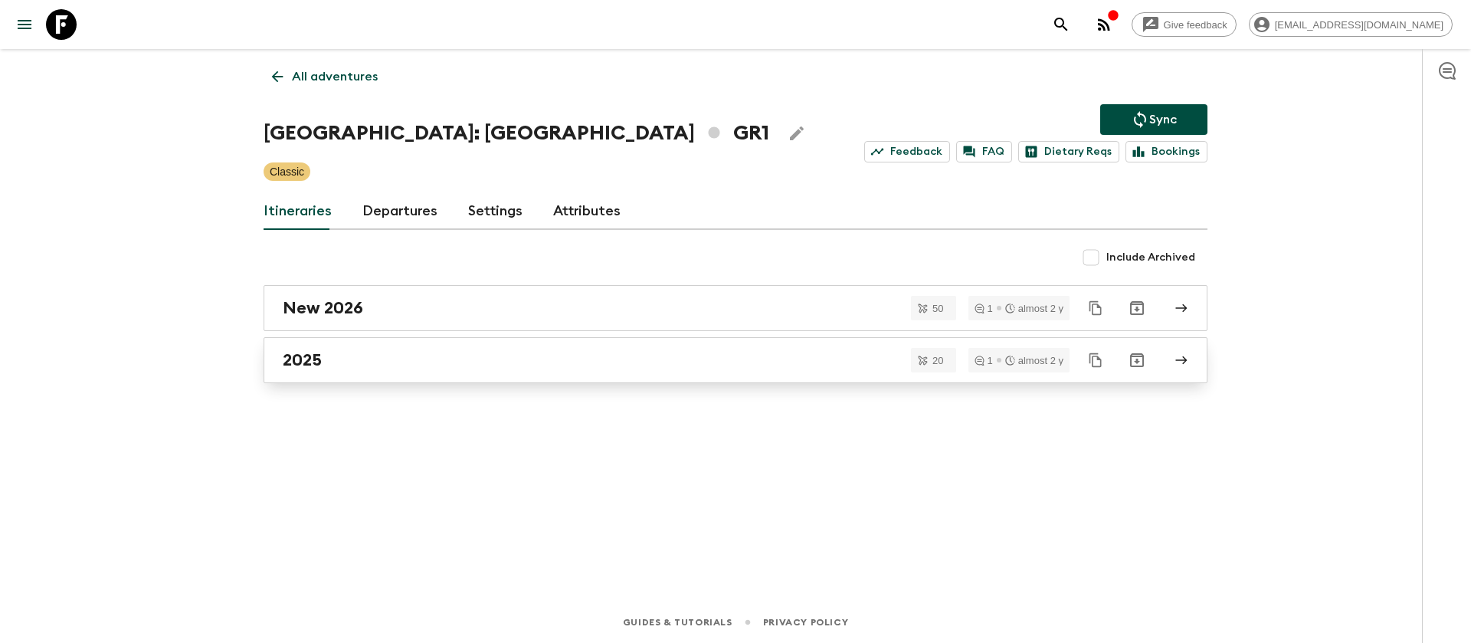
click at [303, 362] on h2 "2025" at bounding box center [302, 360] width 39 height 20
